Goal: Task Accomplishment & Management: Manage account settings

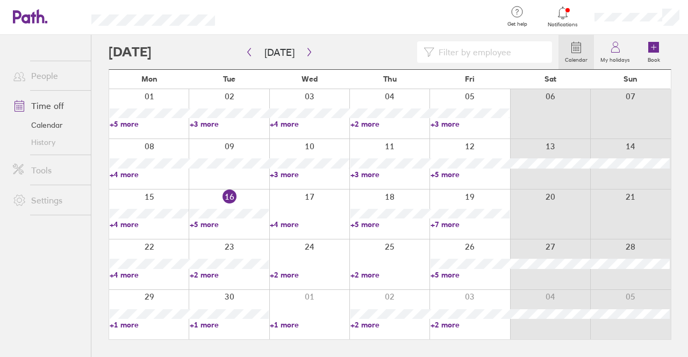
click at [580, 51] on icon at bounding box center [576, 47] width 13 height 13
click at [311, 53] on button "button" at bounding box center [308, 53] width 13 height 18
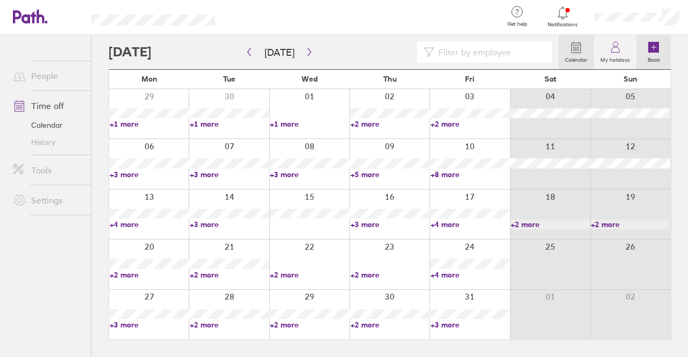
click at [652, 55] on label "Book" at bounding box center [653, 59] width 25 height 10
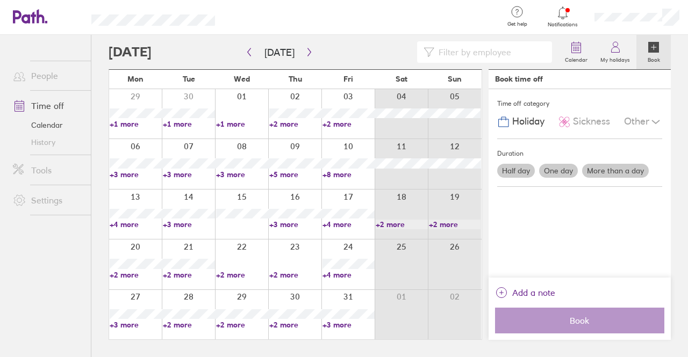
click at [551, 171] on label "One day" at bounding box center [558, 171] width 39 height 14
click at [0, 0] on input "One day" at bounding box center [0, 0] width 0 height 0
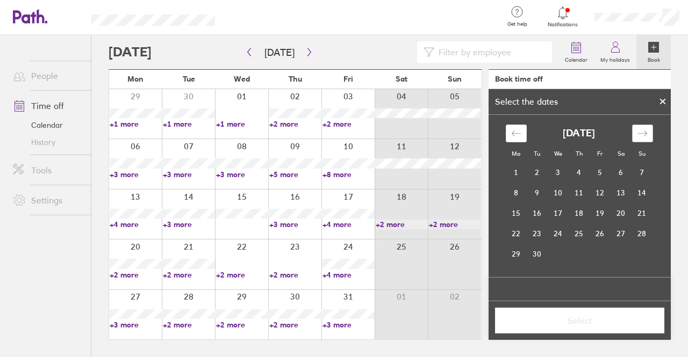
click at [640, 139] on div "Move forward to switch to the next month." at bounding box center [642, 134] width 21 height 18
click at [517, 234] on td "20" at bounding box center [516, 234] width 21 height 20
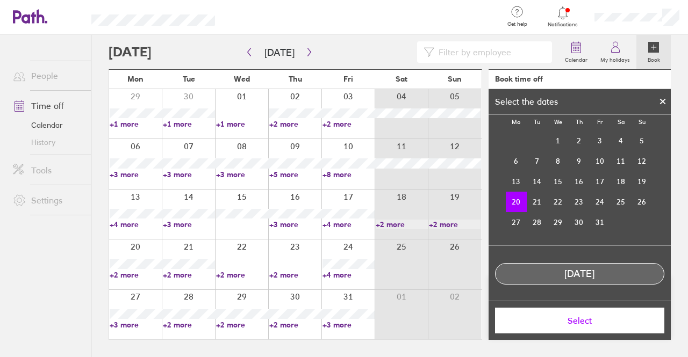
click at [584, 319] on span "Select" at bounding box center [579, 321] width 154 height 10
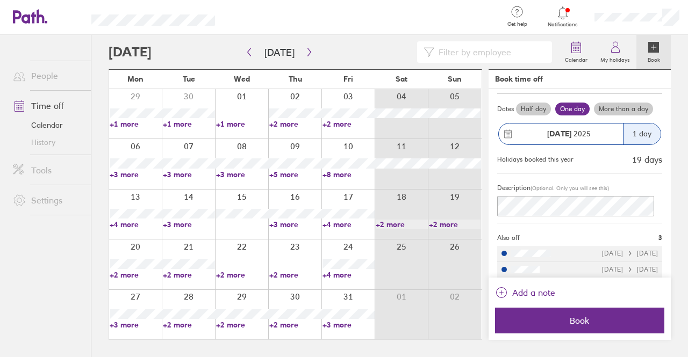
scroll to position [67, 0]
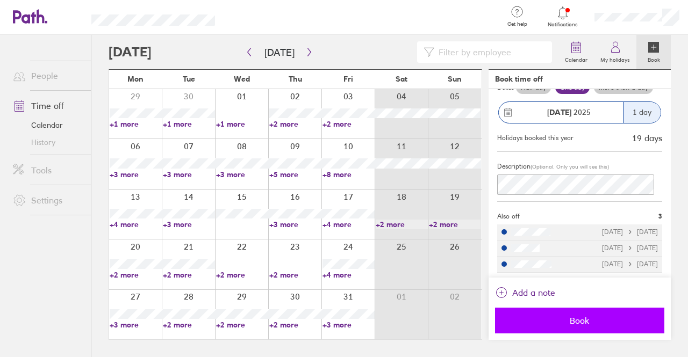
click at [590, 322] on span "Book" at bounding box center [579, 321] width 154 height 10
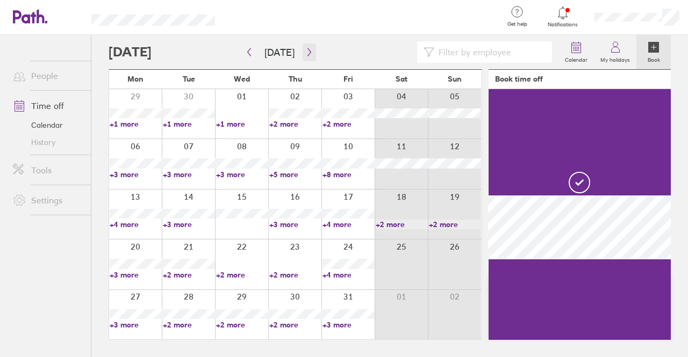
click at [305, 52] on icon "button" at bounding box center [309, 52] width 8 height 9
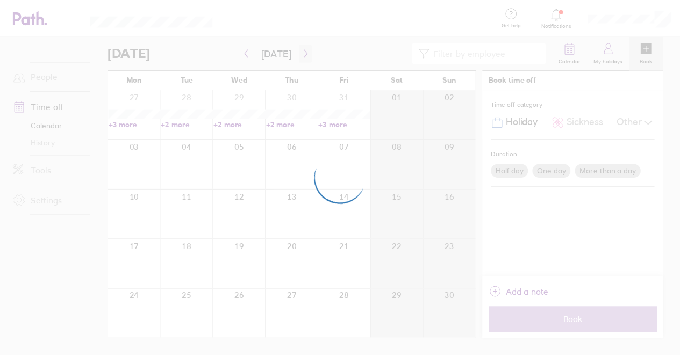
scroll to position [0, 0]
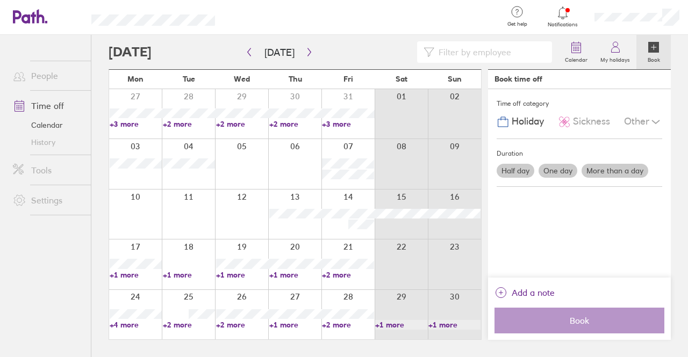
click at [142, 278] on link "+1 more" at bounding box center [136, 275] width 52 height 10
click at [128, 328] on link "+4 more" at bounding box center [136, 325] width 52 height 10
click at [131, 325] on link "+4 more" at bounding box center [136, 325] width 52 height 10
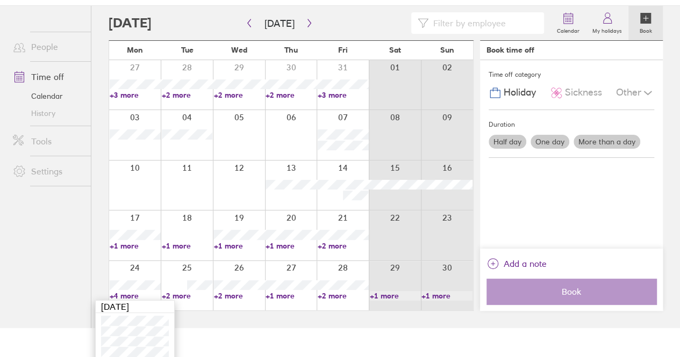
scroll to position [45, 0]
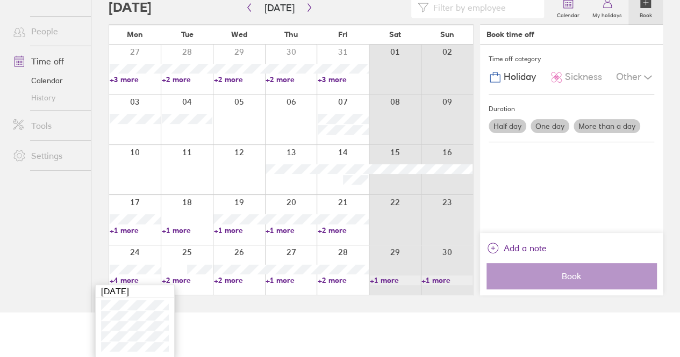
click at [206, 313] on html "Get help FAQs Contact us Notifications My profile Sign out People Time off Cale…" at bounding box center [340, 133] width 680 height 357
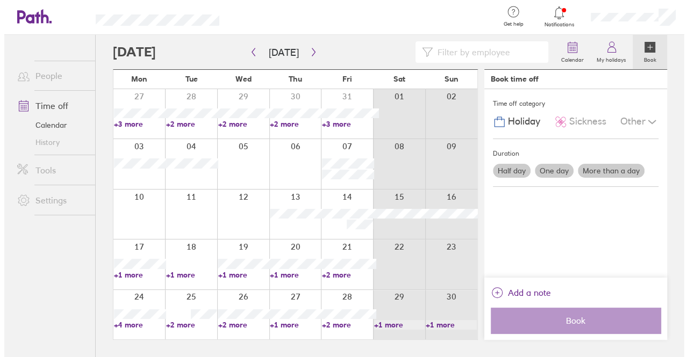
scroll to position [0, 0]
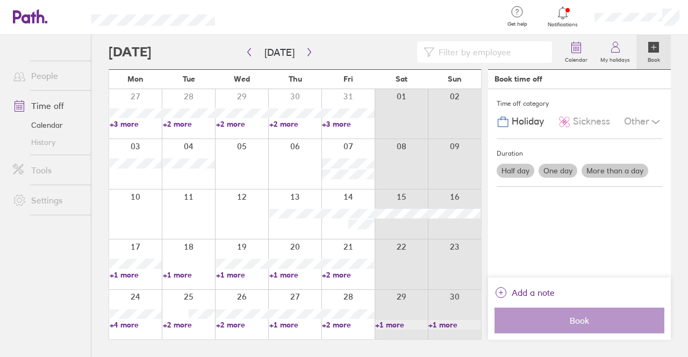
click at [554, 169] on label "One day" at bounding box center [557, 171] width 39 height 14
click at [0, 0] on input "One day" at bounding box center [0, 0] width 0 height 0
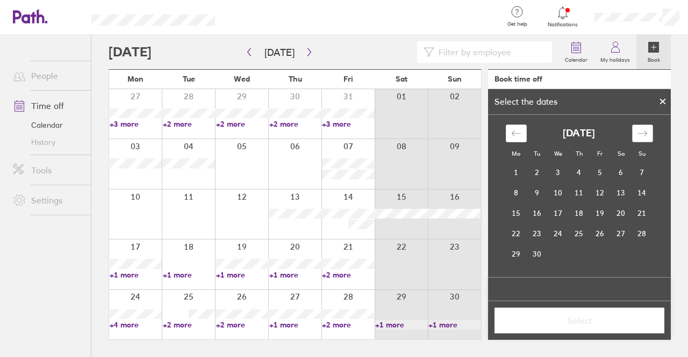
click at [637, 136] on icon "Move forward to switch to the next month." at bounding box center [642, 133] width 10 height 10
click at [645, 134] on icon "Move forward to switch to the next month." at bounding box center [642, 133] width 10 height 10
click at [519, 235] on td "17" at bounding box center [516, 234] width 21 height 20
click at [571, 320] on span "Select" at bounding box center [579, 321] width 155 height 10
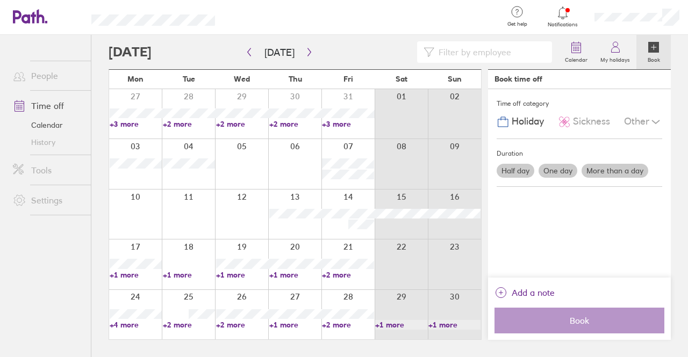
click at [564, 178] on div "Half day One day More than a day" at bounding box center [579, 171] width 170 height 18
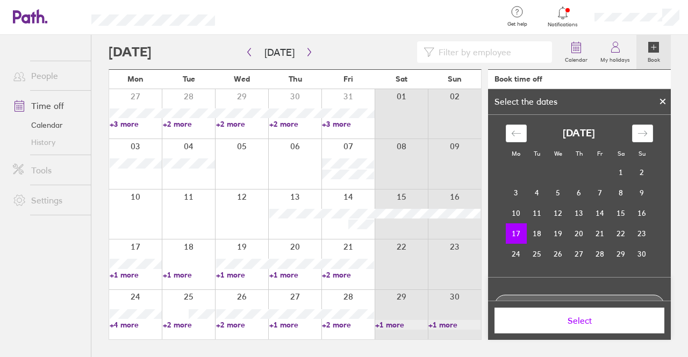
click at [514, 241] on td "17" at bounding box center [516, 234] width 21 height 20
click at [568, 320] on span "Select" at bounding box center [579, 321] width 155 height 10
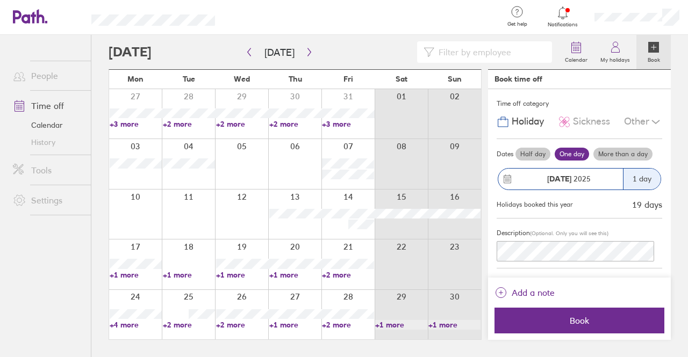
scroll to position [51, 0]
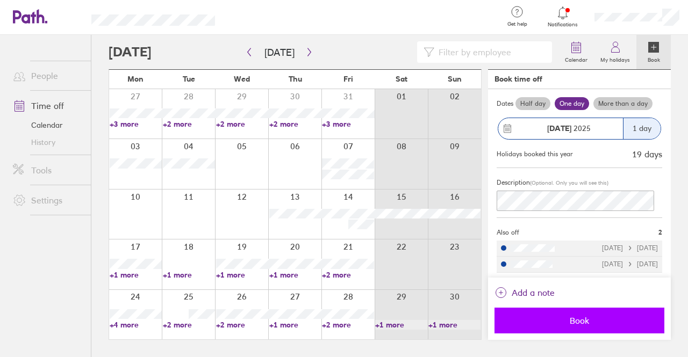
click at [588, 317] on span "Book" at bounding box center [579, 321] width 155 height 10
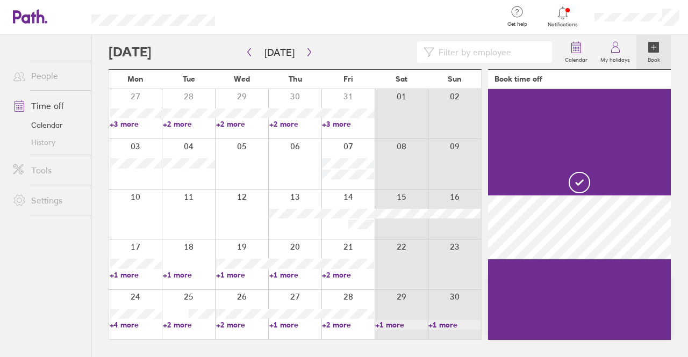
click at [557, 6] on icon at bounding box center [562, 12] width 13 height 13
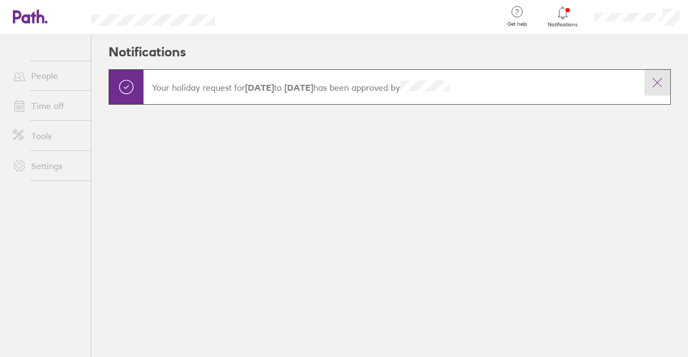
click at [653, 85] on icon at bounding box center [657, 82] width 13 height 13
click at [653, 91] on main "Your holiday request for [DATE] to [DATE] has been approved by" at bounding box center [390, 99] width 562 height 61
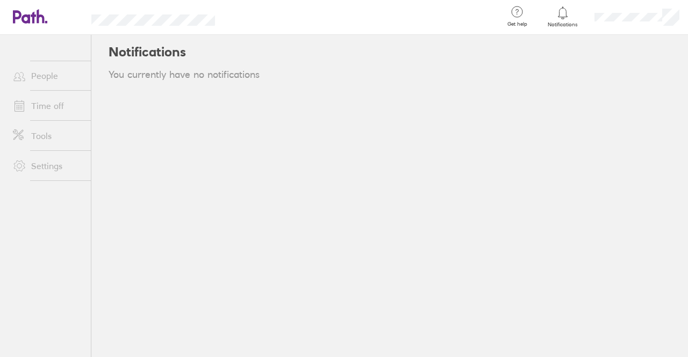
click at [43, 108] on link "Time off" at bounding box center [47, 105] width 87 height 21
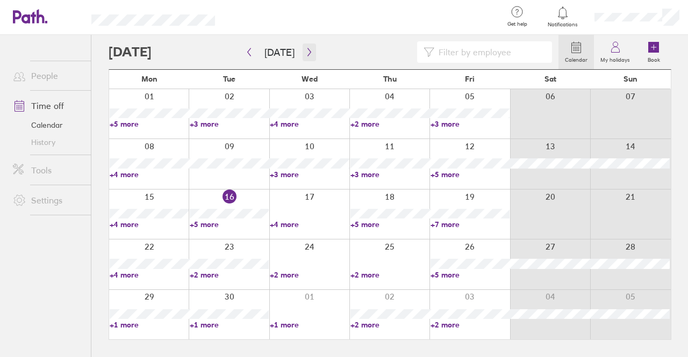
click at [304, 57] on button "button" at bounding box center [308, 53] width 13 height 18
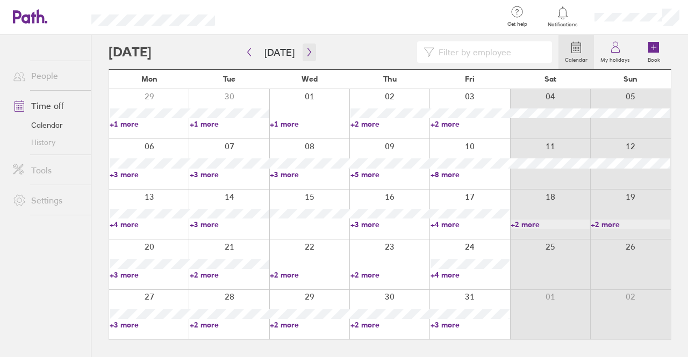
click at [305, 49] on icon "button" at bounding box center [309, 52] width 8 height 9
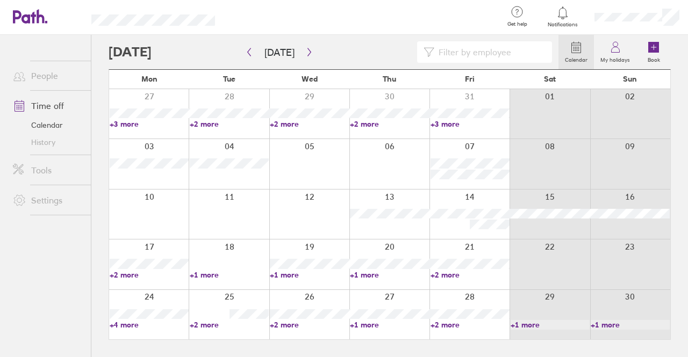
click at [126, 276] on link "+2 more" at bounding box center [149, 275] width 79 height 10
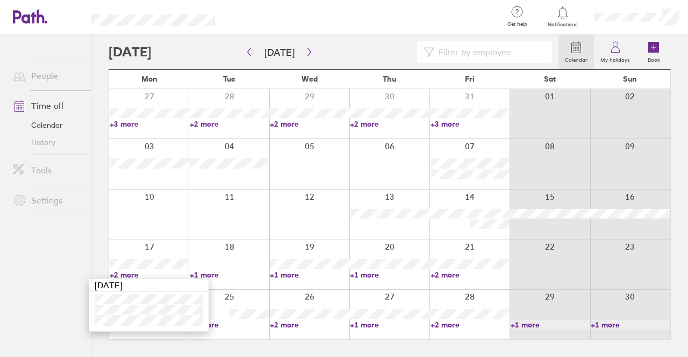
click at [129, 275] on link "+2 more" at bounding box center [149, 275] width 79 height 10
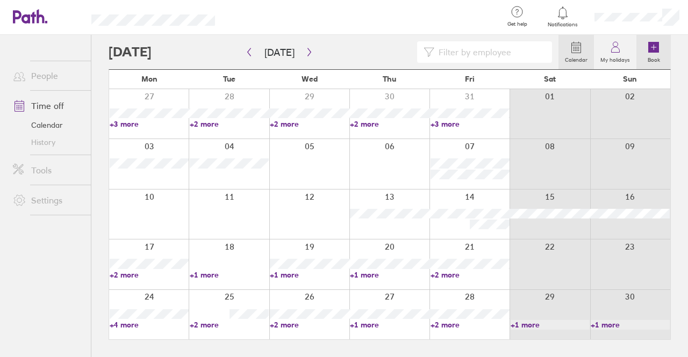
click at [649, 51] on icon at bounding box center [653, 47] width 11 height 11
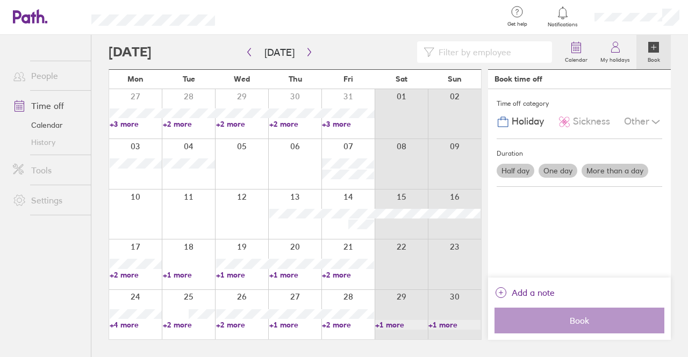
click at [549, 172] on label "One day" at bounding box center [557, 171] width 39 height 14
click at [0, 0] on input "One day" at bounding box center [0, 0] width 0 height 0
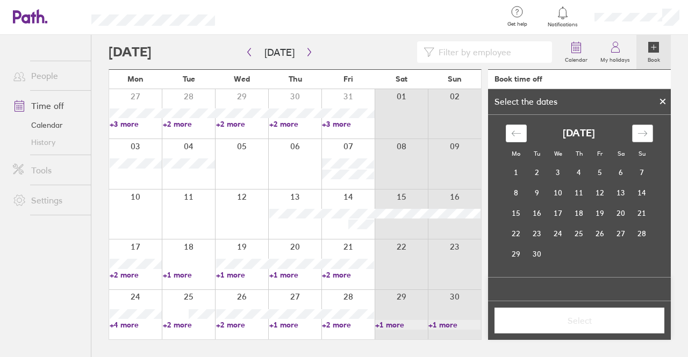
click at [636, 131] on div "Move forward to switch to the next month." at bounding box center [642, 134] width 21 height 18
click at [641, 131] on icon "Move forward to switch to the next month." at bounding box center [642, 133] width 10 height 10
click at [514, 255] on td "24" at bounding box center [516, 254] width 21 height 20
click at [582, 315] on button "Select" at bounding box center [579, 321] width 170 height 26
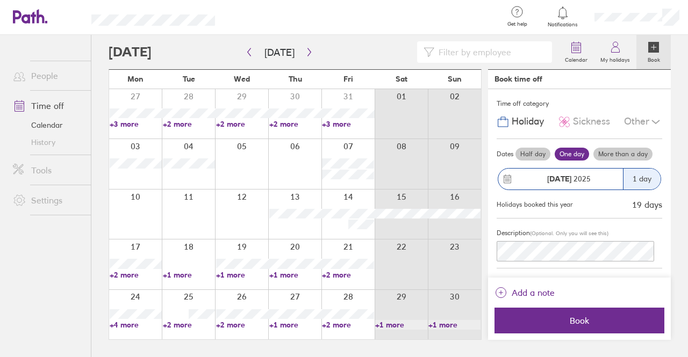
scroll to position [99, 0]
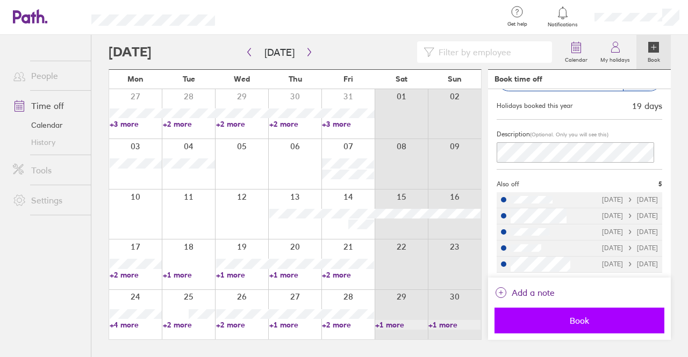
click at [570, 319] on span "Book" at bounding box center [579, 321] width 155 height 10
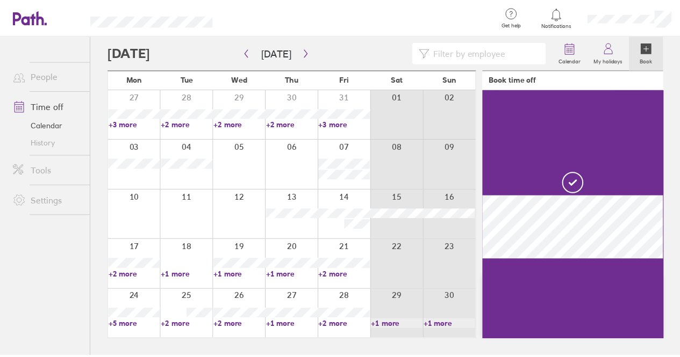
scroll to position [0, 0]
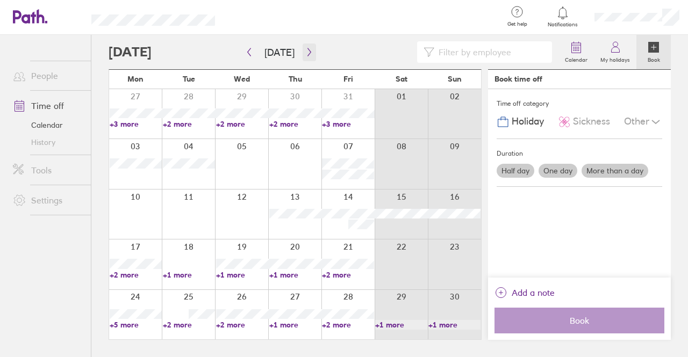
click at [302, 48] on button "button" at bounding box center [308, 53] width 13 height 18
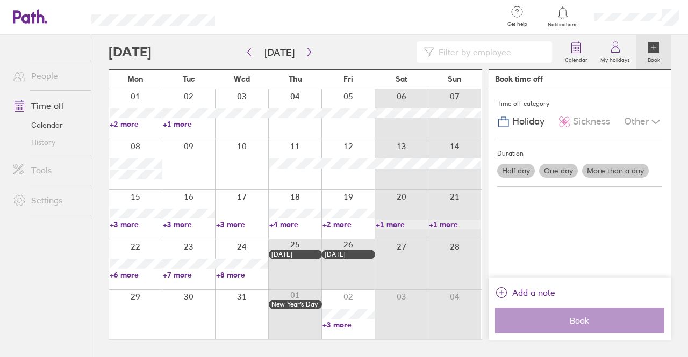
click at [342, 327] on link "+3 more" at bounding box center [348, 325] width 52 height 10
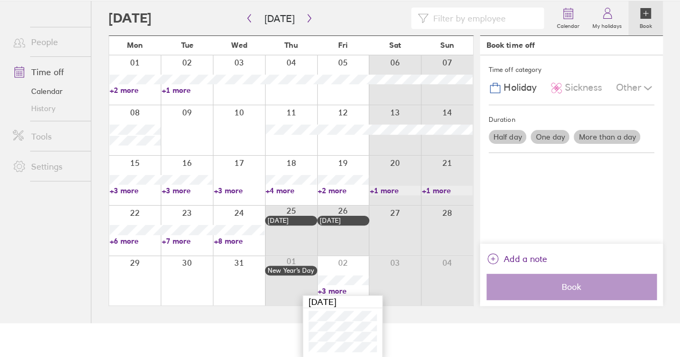
click at [412, 302] on div at bounding box center [395, 280] width 52 height 49
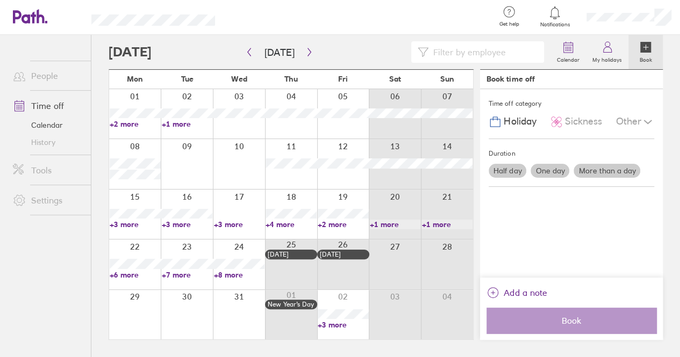
scroll to position [0, 0]
click at [335, 325] on link "+3 more" at bounding box center [348, 325] width 52 height 10
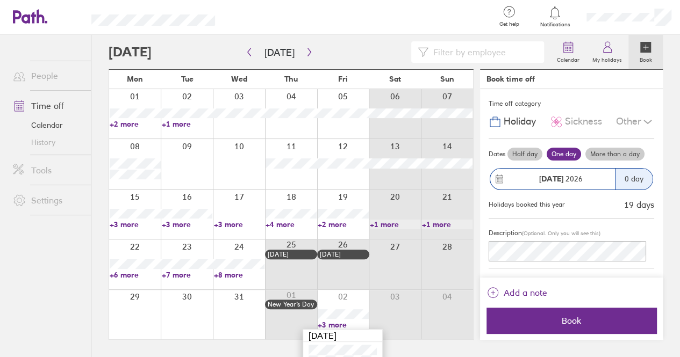
click at [49, 121] on link "Calendar" at bounding box center [47, 125] width 87 height 17
